Goal: Complete application form

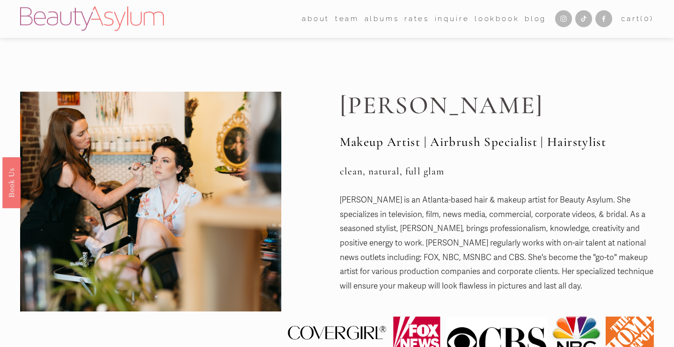
click at [440, 16] on link "Inquire" at bounding box center [452, 19] width 35 height 15
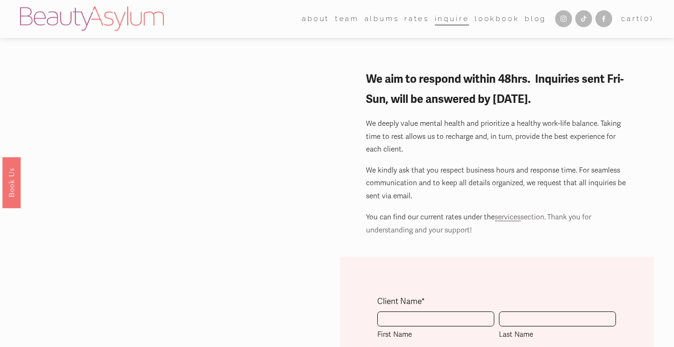
scroll to position [116, 0]
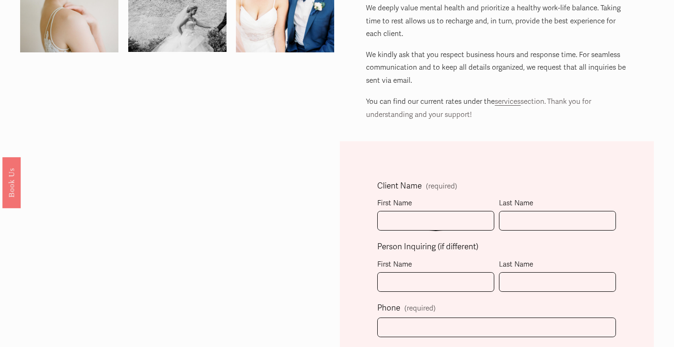
click at [392, 194] on div "Client Name (required)" at bounding box center [417, 187] width 80 height 16
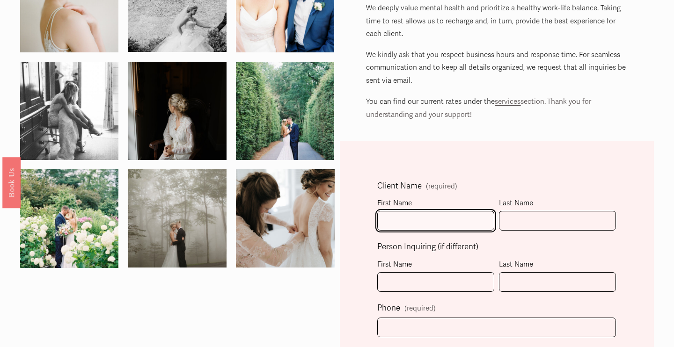
click at [398, 216] on input "First Name" at bounding box center [435, 221] width 117 height 20
type input "Nate"
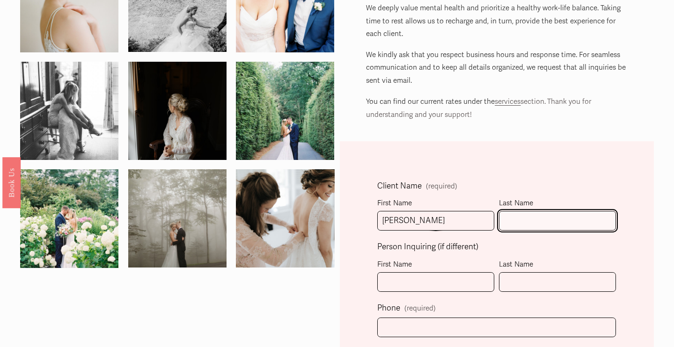
type input "Williams"
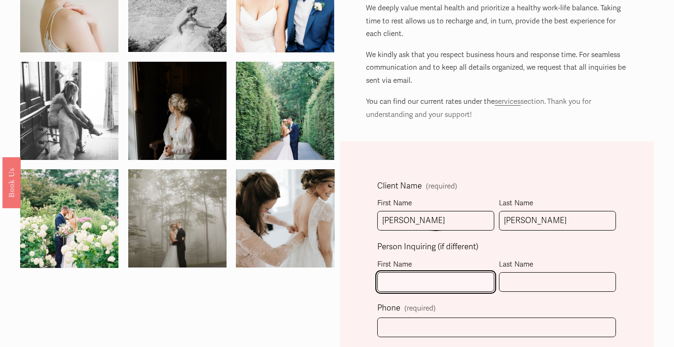
type input "Nate"
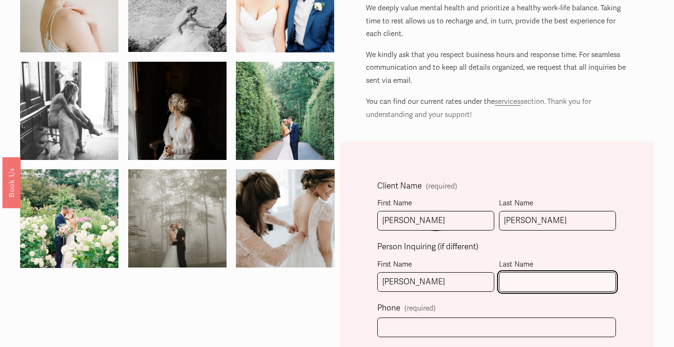
type input "Williams"
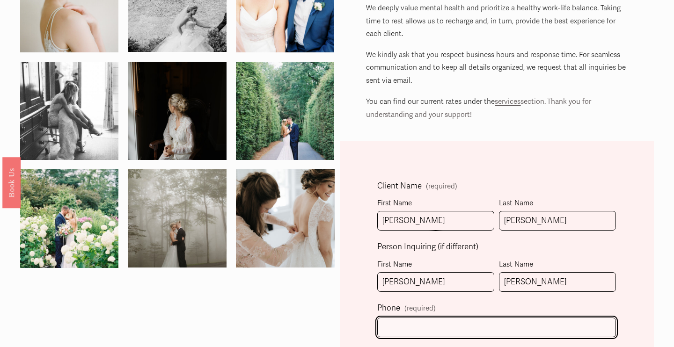
type input "(704) 771-6921"
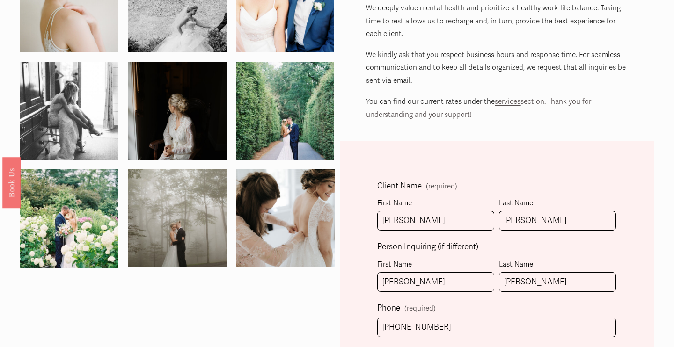
type input "nwilliams@posnation.com"
select select "Charlotte, NC"
type input "(704) 771-6921"
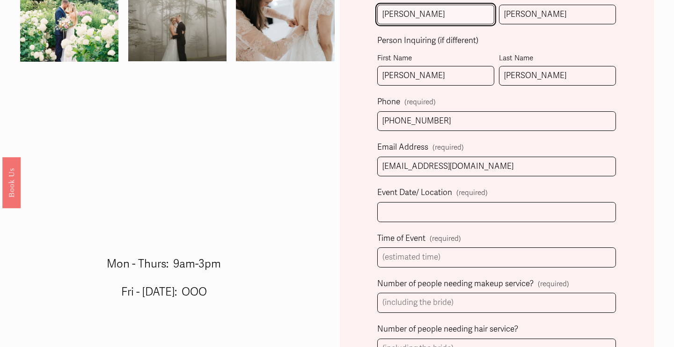
scroll to position [347, 0]
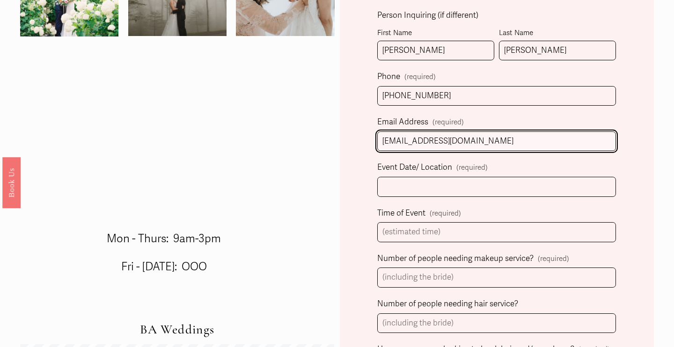
drag, startPoint x: 493, startPoint y: 141, endPoint x: 351, endPoint y: 131, distance: 142.2
click at [351, 131] on div "Client Name (required) First Name Nate Last Name Williams Person Inquiring (if …" at bounding box center [497, 292] width 314 height 765
type input "nate.williams@quiltsoftware.com"
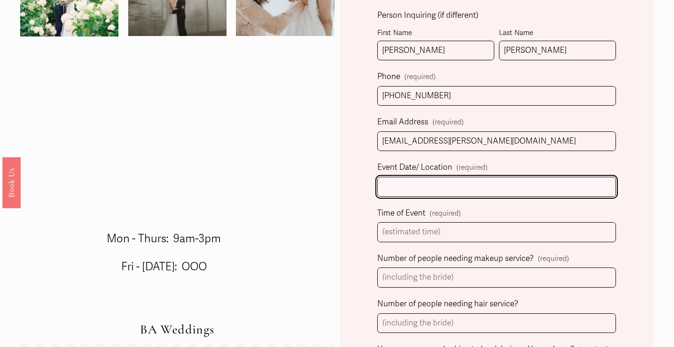
click at [410, 182] on input "Event Date/ Location (required)" at bounding box center [496, 187] width 239 height 20
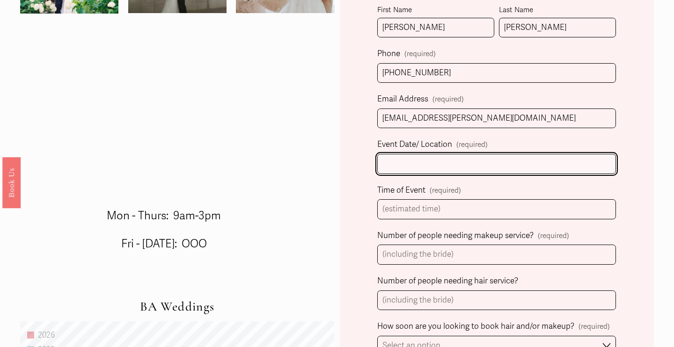
scroll to position [373, 0]
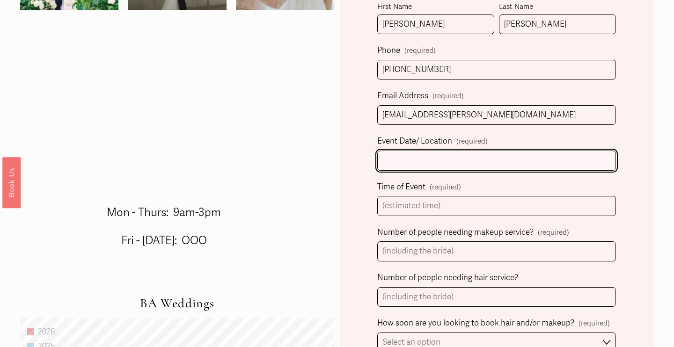
click at [413, 161] on input "Event Date/ Location (required)" at bounding box center [496, 161] width 239 height 20
type input "C"
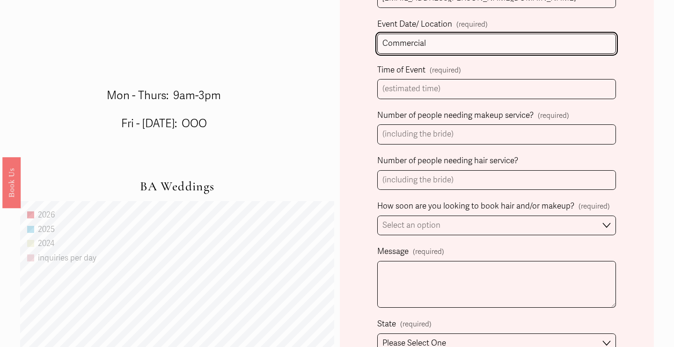
scroll to position [490, 0]
type input "Commercial"
